Goal: Task Accomplishment & Management: Use online tool/utility

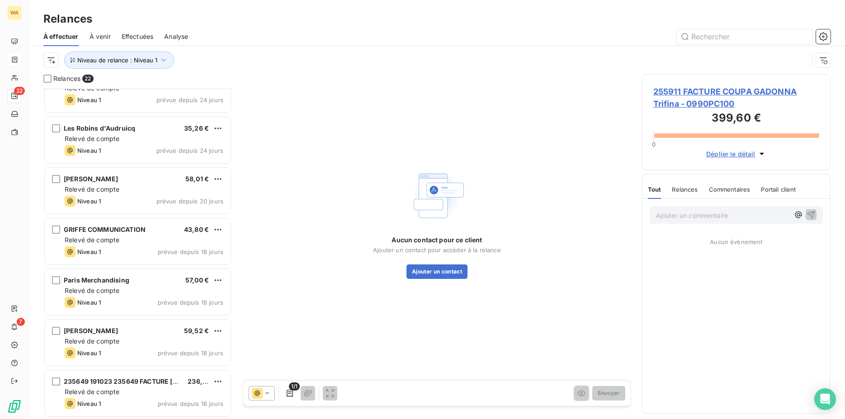
scroll to position [323, 181]
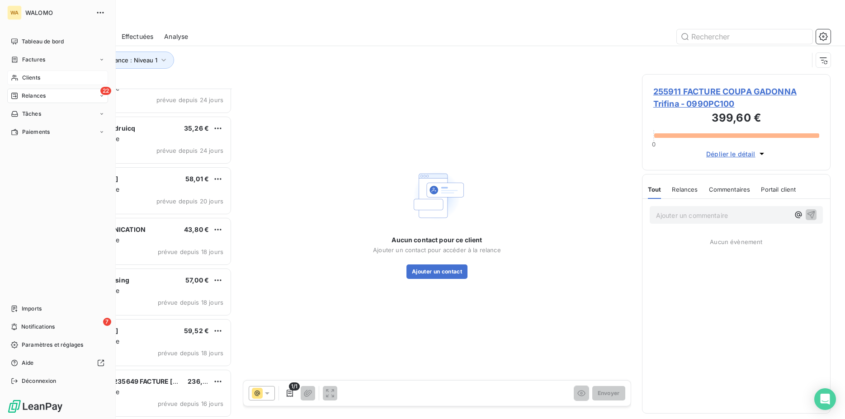
click at [35, 77] on span "Clients" at bounding box center [31, 78] width 18 height 8
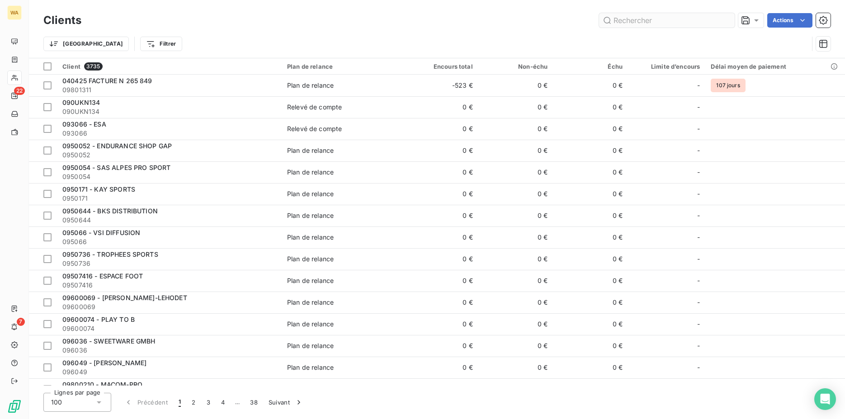
click at [628, 20] on input "text" at bounding box center [667, 20] width 136 height 14
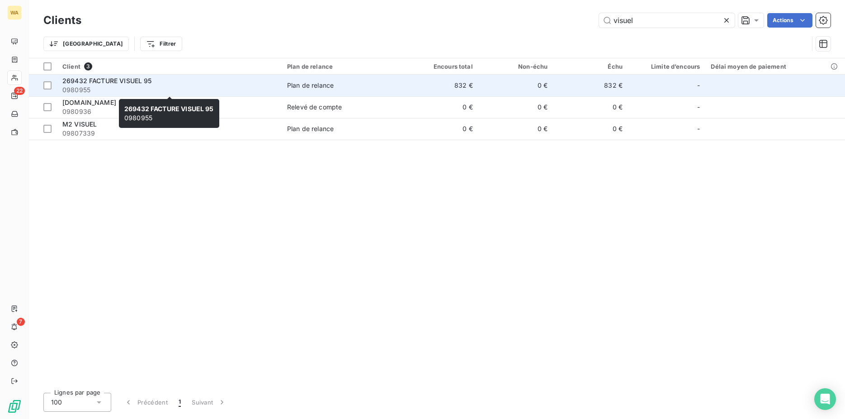
type input "visuel"
click at [230, 88] on span "0980955" at bounding box center [169, 89] width 214 height 9
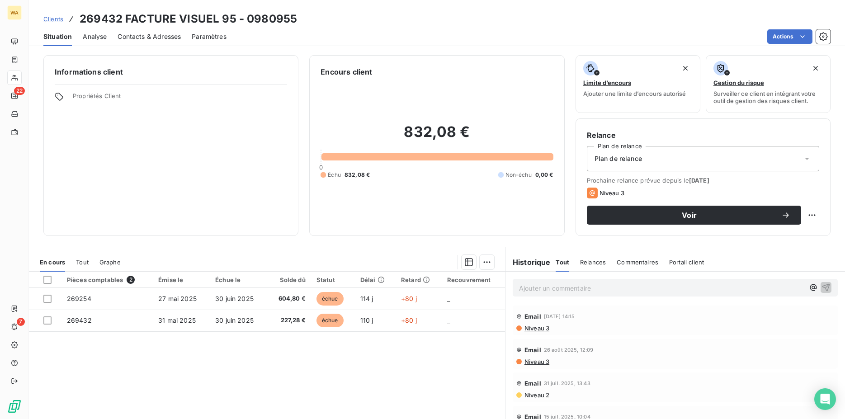
click at [170, 36] on span "Contacts & Adresses" at bounding box center [149, 36] width 63 height 9
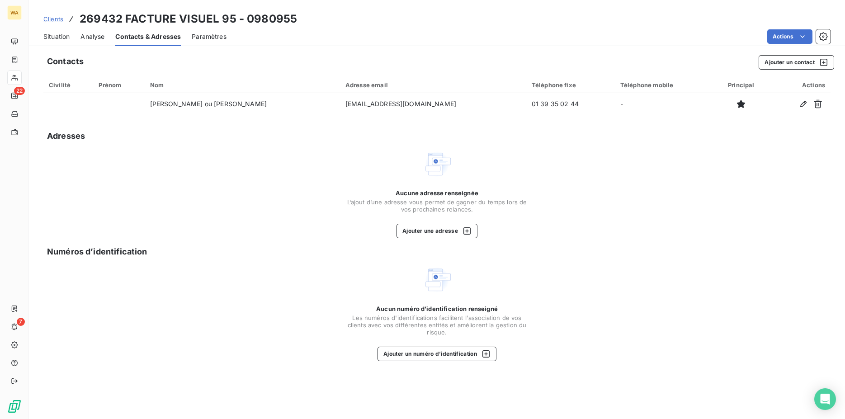
click at [60, 34] on span "Situation" at bounding box center [56, 36] width 26 height 9
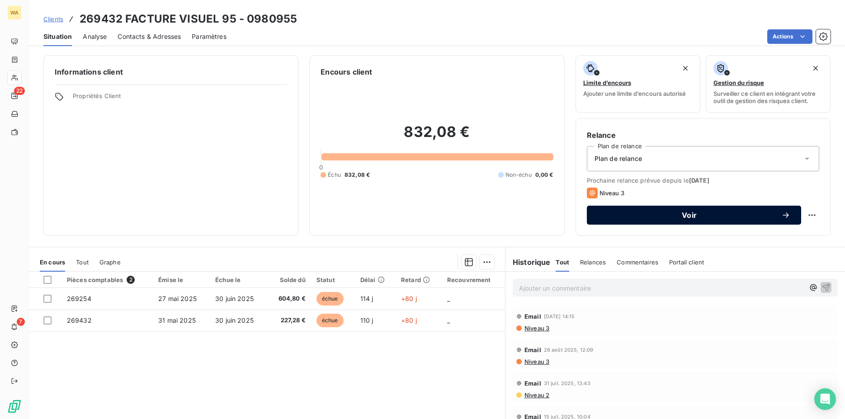
click at [661, 219] on div "Voir" at bounding box center [693, 215] width 193 height 9
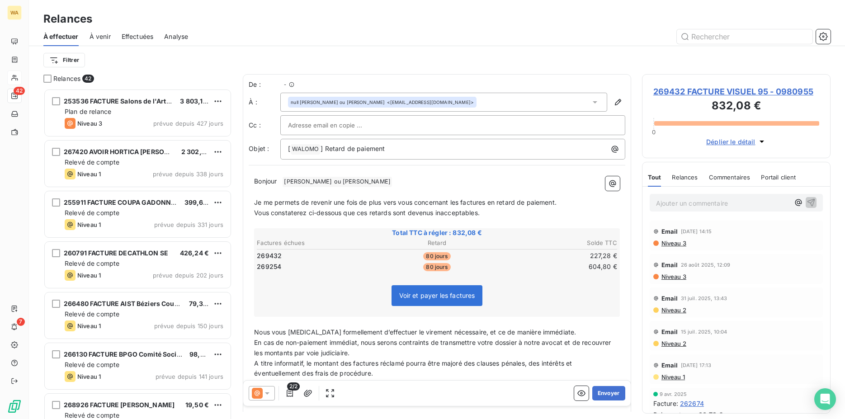
scroll to position [323, 181]
click at [605, 397] on button "Envoyer" at bounding box center [608, 393] width 33 height 14
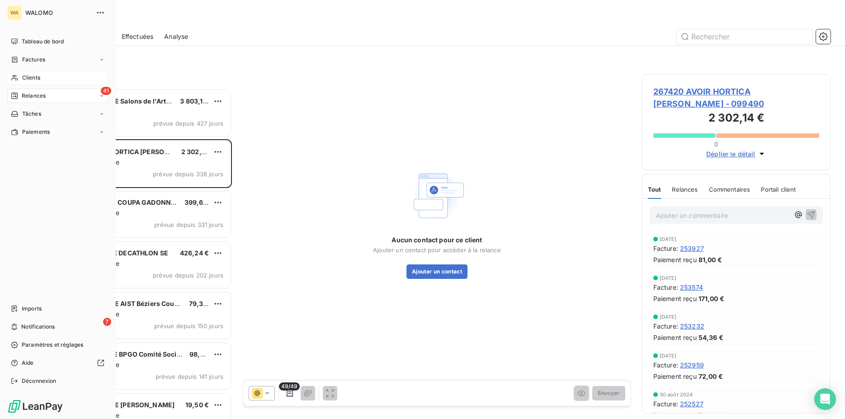
click at [37, 80] on span "Clients" at bounding box center [31, 78] width 18 height 8
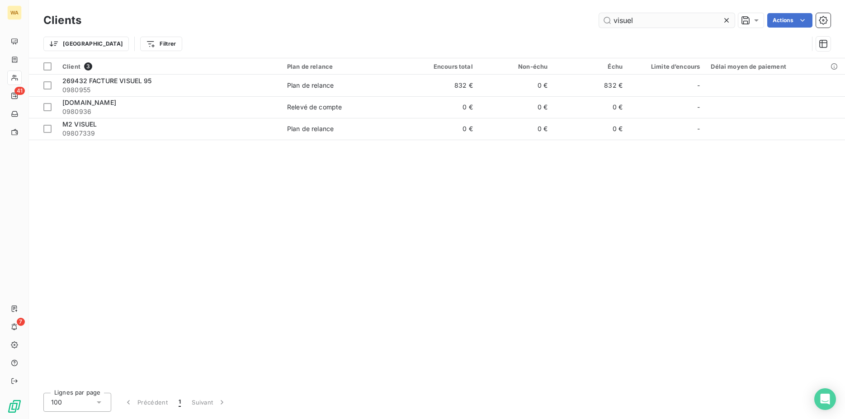
drag, startPoint x: 642, startPoint y: 20, endPoint x: 511, endPoint y: 36, distance: 132.0
click at [599, 28] on input "visuel" at bounding box center [667, 20] width 136 height 14
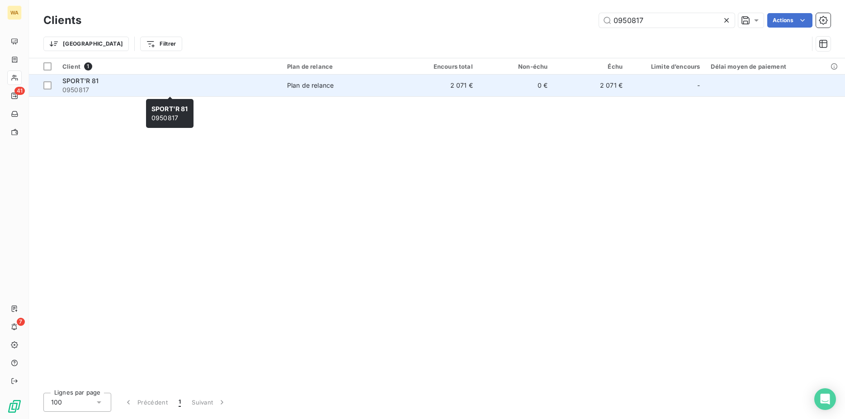
type input "0950817"
click at [117, 84] on div "SPORT'R 81" at bounding box center [169, 80] width 214 height 9
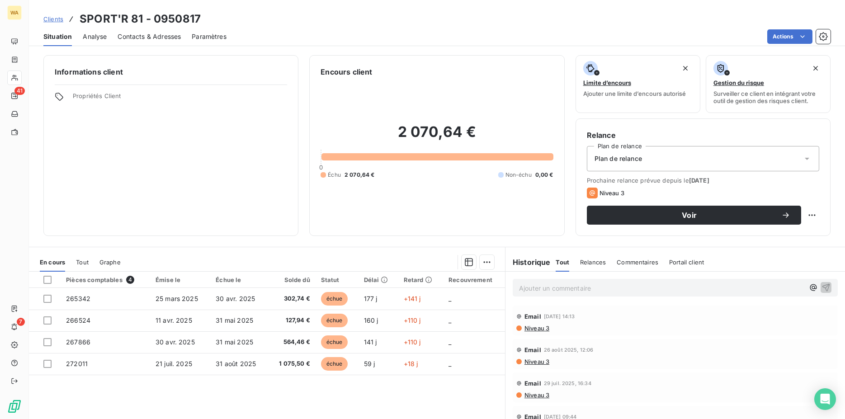
click at [168, 39] on span "Contacts & Adresses" at bounding box center [149, 36] width 63 height 9
